Goal: Task Accomplishment & Management: Complete application form

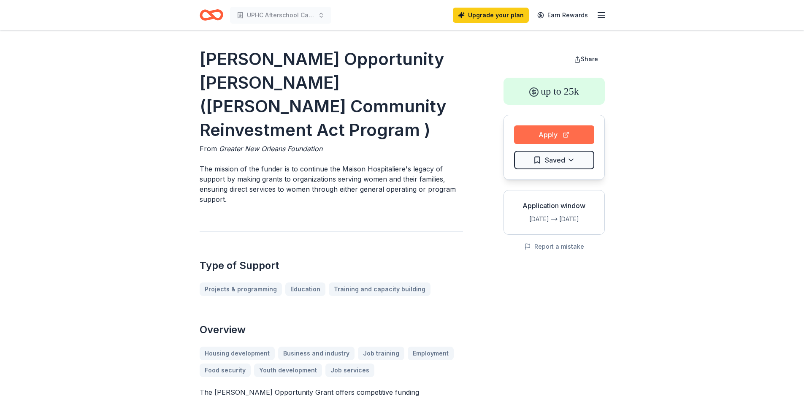
click at [542, 131] on button "Apply" at bounding box center [554, 134] width 80 height 19
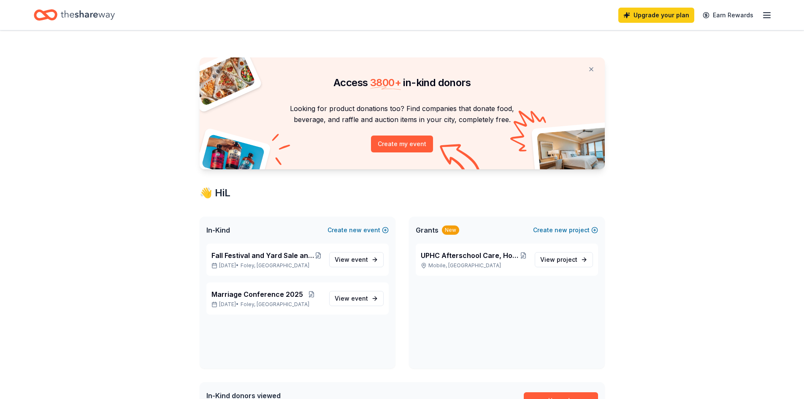
click at [92, 11] on icon "Home" at bounding box center [88, 14] width 54 height 17
click at [406, 144] on button "Create my event" at bounding box center [402, 144] width 62 height 17
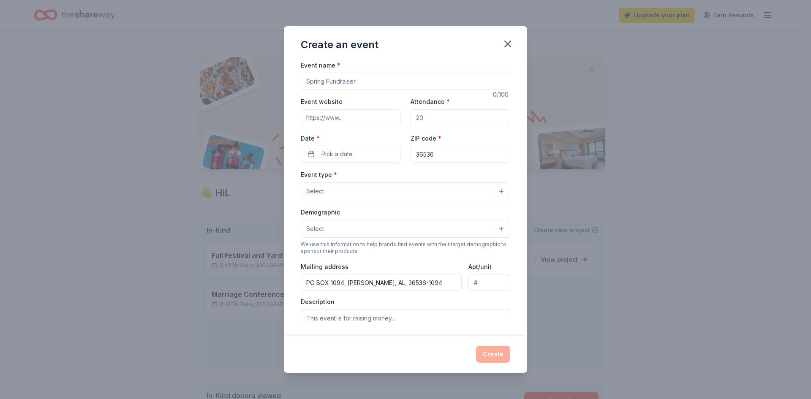
click at [359, 83] on input "Event name *" at bounding box center [405, 81] width 209 height 17
type input "Civic Celebration for US 250"
click at [432, 118] on input "Attendance *" at bounding box center [460, 117] width 100 height 17
